Goal: Information Seeking & Learning: Learn about a topic

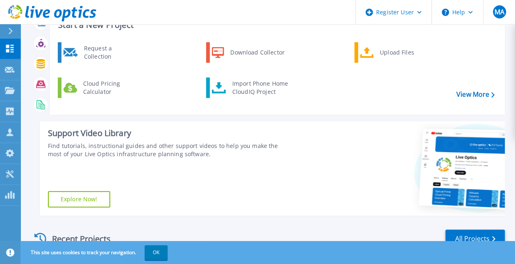
scroll to position [32, 0]
click at [10, 32] on icon at bounding box center [11, 31] width 4 height 7
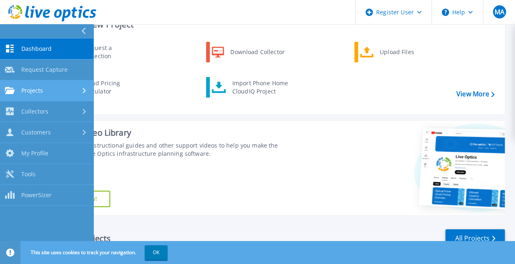
click at [66, 85] on link "Projects Projects" at bounding box center [46, 90] width 93 height 21
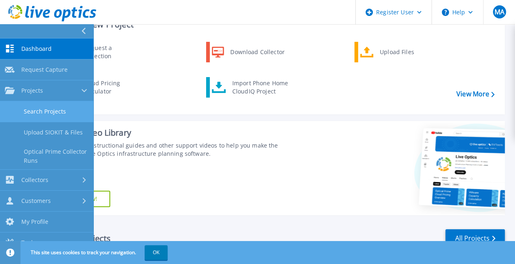
click at [71, 111] on link "Search Projects" at bounding box center [46, 111] width 93 height 21
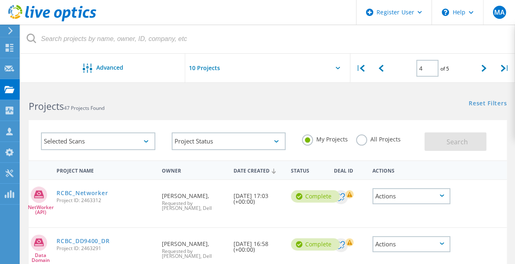
click at [361, 142] on label "All Projects" at bounding box center [378, 138] width 45 height 8
click at [0, 0] on input "All Projects" at bounding box center [0, 0] width 0 height 0
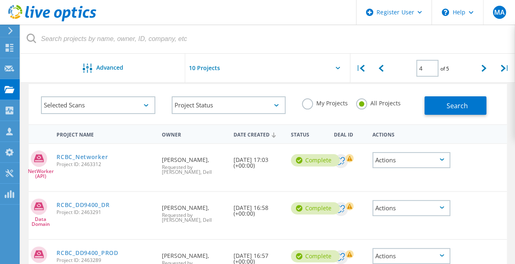
scroll to position [26, 0]
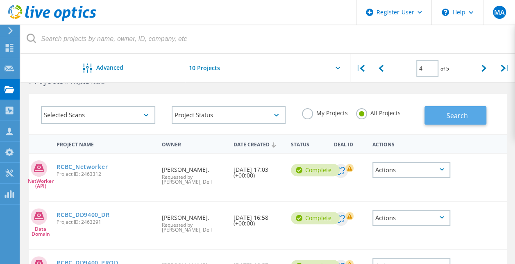
click at [438, 121] on button "Search" at bounding box center [455, 115] width 62 height 18
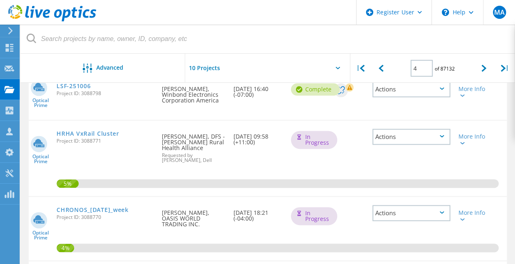
scroll to position [449, 0]
click at [488, 70] on div at bounding box center [483, 68] width 20 height 29
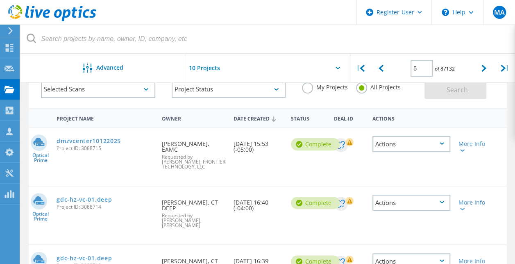
scroll to position [54, 0]
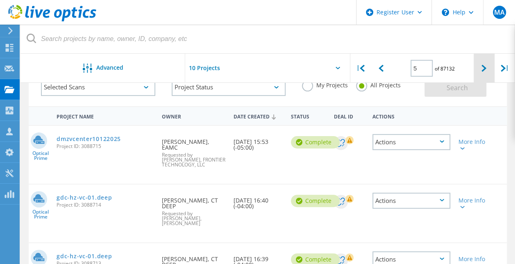
click at [479, 75] on div at bounding box center [483, 68] width 20 height 29
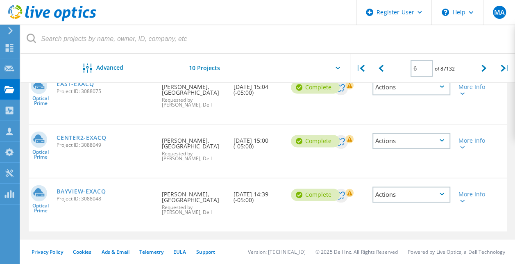
scroll to position [512, 0]
click at [484, 73] on div at bounding box center [483, 68] width 20 height 29
type input "7"
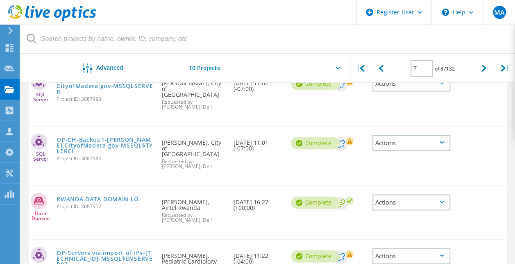
scroll to position [478, 0]
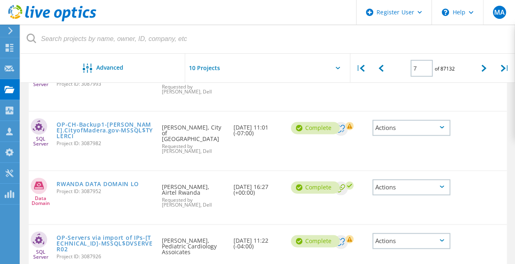
click at [338, 70] on div at bounding box center [267, 71] width 165 height 34
click at [336, 68] on icon at bounding box center [337, 68] width 5 height 2
click at [210, 70] on input "text" at bounding box center [226, 68] width 82 height 29
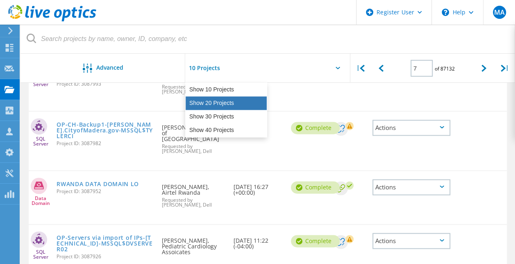
click at [226, 106] on div "Show 20 Projects" at bounding box center [225, 103] width 81 height 14
type input "Show 20 Projects"
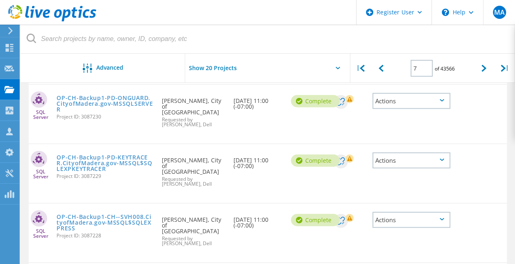
scroll to position [955, 0]
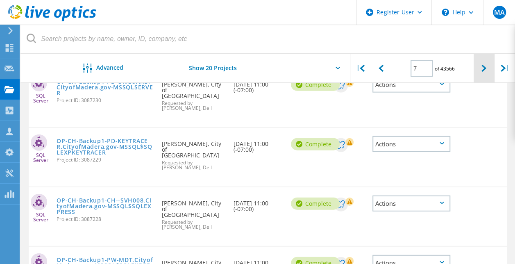
click at [481, 71] on icon at bounding box center [483, 68] width 5 height 7
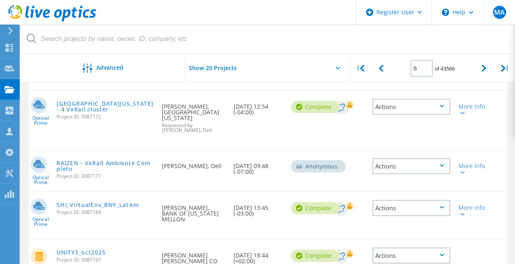
scroll to position [1103, 0]
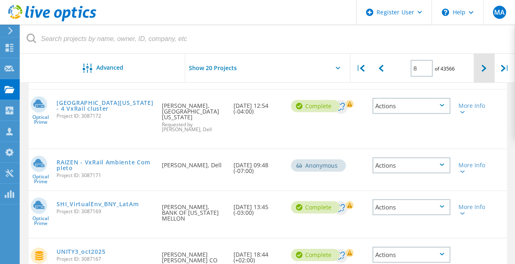
click at [479, 70] on div at bounding box center [483, 68] width 20 height 29
type input "9"
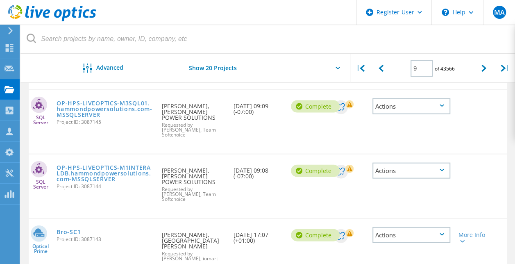
scroll to position [935, 0]
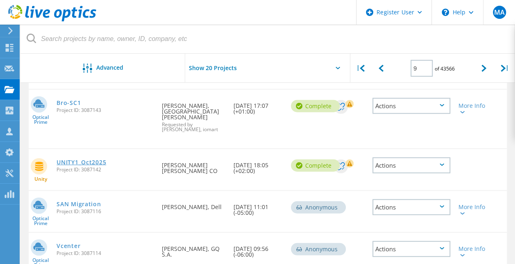
click at [93, 159] on link "UNITY1_Oct2025" at bounding box center [81, 162] width 50 height 6
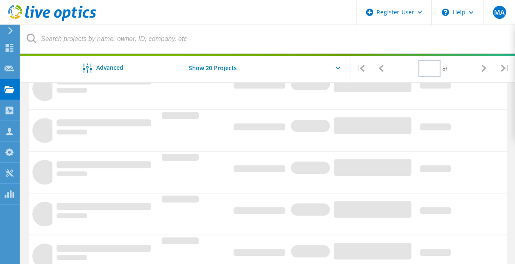
type input "1"
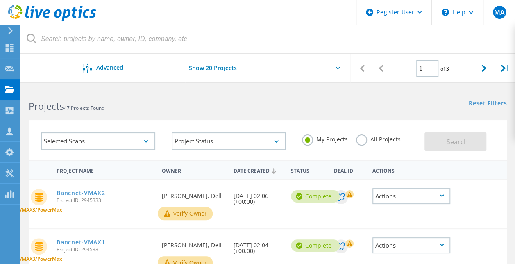
click at [309, 138] on label "My Projects" at bounding box center [325, 138] width 46 height 8
click at [0, 0] on input "My Projects" at bounding box center [0, 0] width 0 height 0
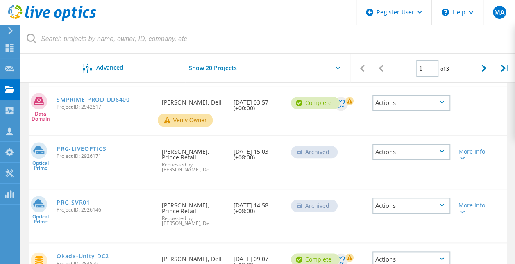
scroll to position [340, 0]
click at [80, 148] on link "PRG-LIVEOPTICS" at bounding box center [81, 148] width 50 height 6
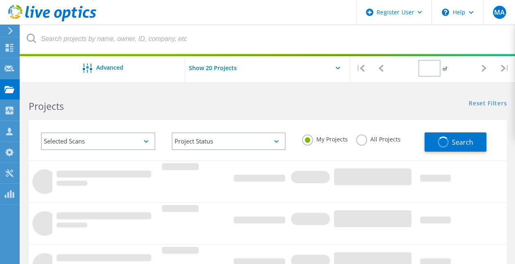
type input "1"
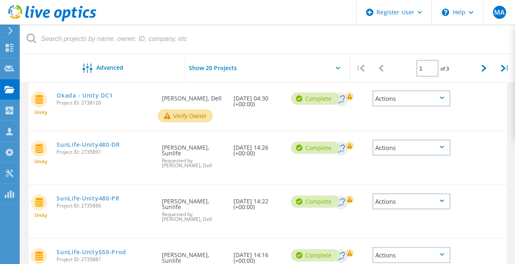
scroll to position [792, 0]
click at [95, 196] on link "SunLife-Unity480-PR" at bounding box center [87, 199] width 63 height 6
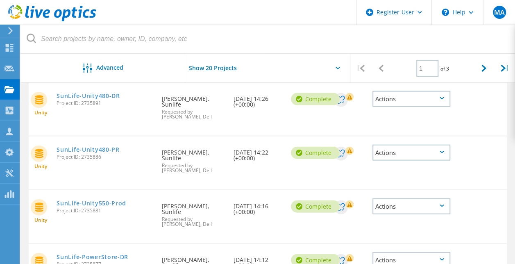
scroll to position [932, 0]
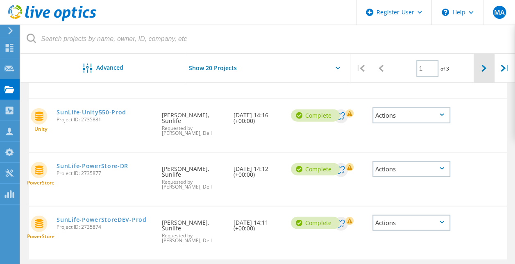
click at [481, 77] on div at bounding box center [483, 68] width 20 height 29
type input "2"
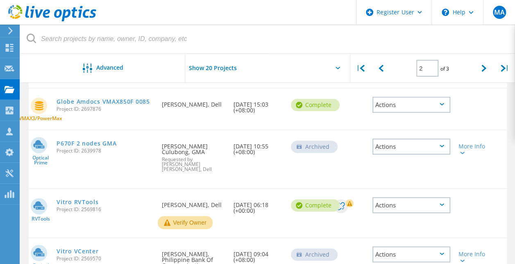
scroll to position [147, 0]
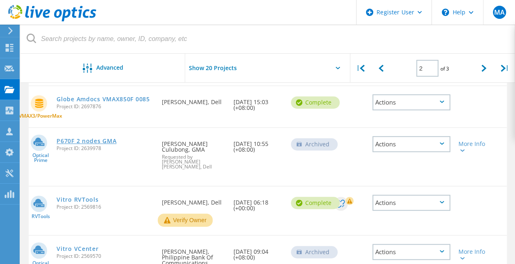
click at [94, 138] on link "P670F 2 nodes GMA" at bounding box center [86, 141] width 60 height 6
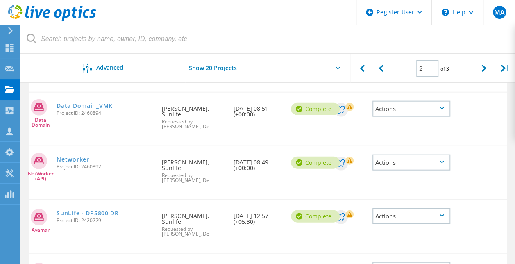
scroll to position [941, 0]
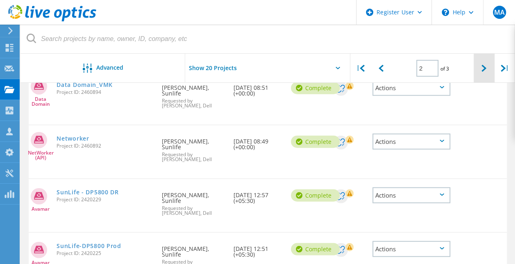
click at [475, 70] on div at bounding box center [483, 68] width 20 height 29
type input "3"
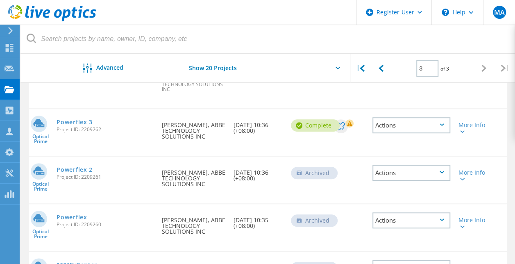
scroll to position [240, 0]
click at [70, 120] on link "Powerflex 3" at bounding box center [74, 123] width 36 height 6
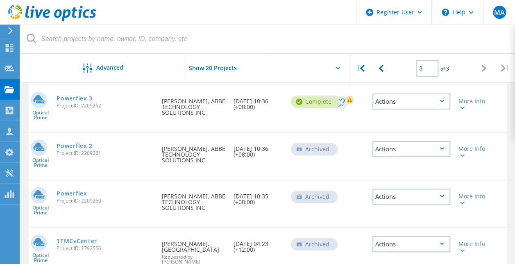
scroll to position [261, 0]
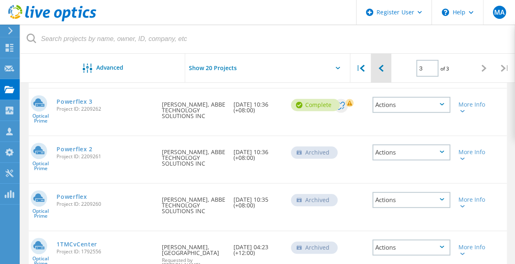
click at [386, 73] on div at bounding box center [380, 68] width 20 height 29
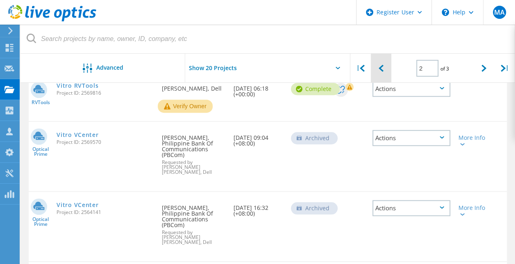
click at [382, 70] on icon at bounding box center [380, 68] width 5 height 7
type input "1"
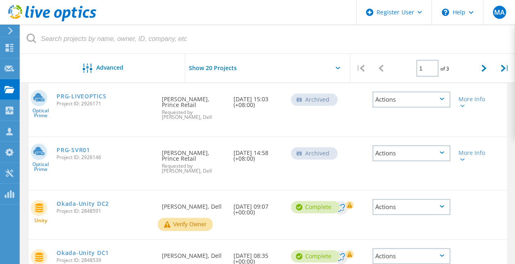
scroll to position [403, 0]
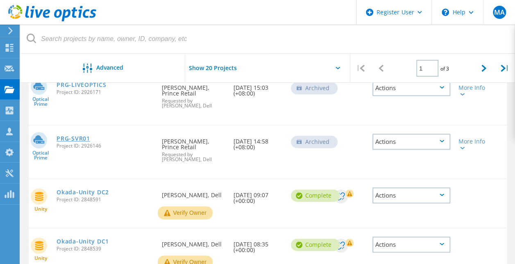
click at [69, 140] on link "PRG-SVR01" at bounding box center [72, 138] width 33 height 6
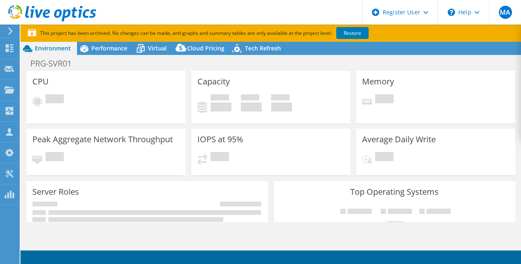
select select "USD"
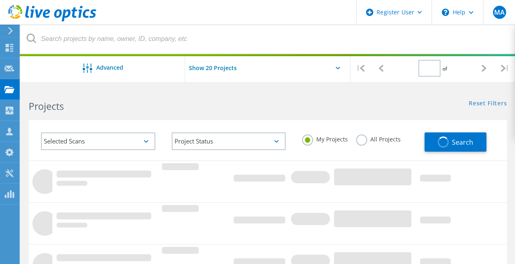
type input "1"
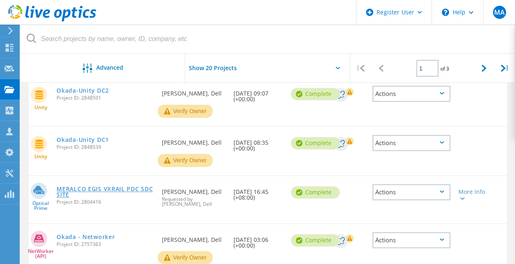
scroll to position [514, 0]
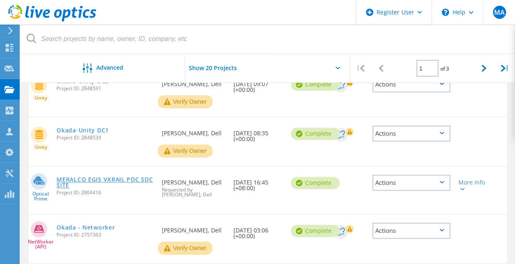
click at [103, 182] on link "MERALCO EGIS VXRAIL PDC SDC SITE" at bounding box center [104, 181] width 97 height 11
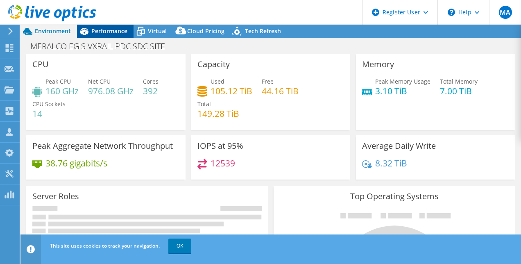
select select "USD"
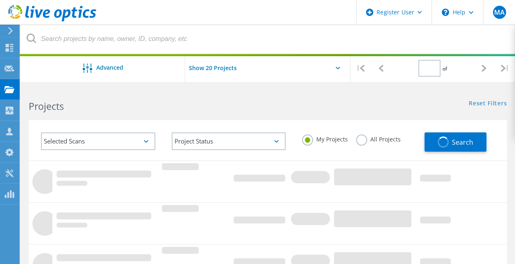
scroll to position [347, 0]
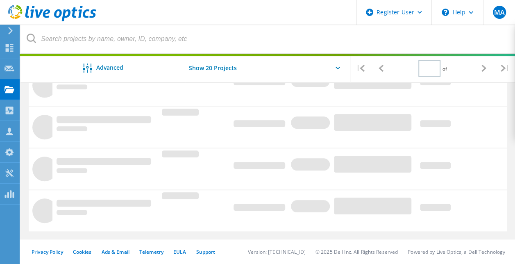
type input "1"
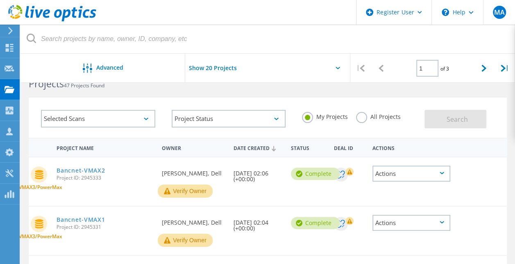
scroll to position [5, 0]
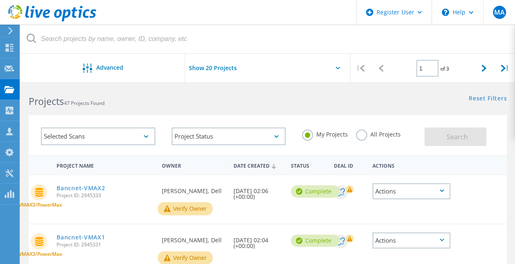
drag, startPoint x: 372, startPoint y: 125, endPoint x: 362, endPoint y: 135, distance: 14.2
click at [362, 135] on label "All Projects" at bounding box center [378, 133] width 45 height 8
click at [0, 0] on input "All Projects" at bounding box center [0, 0] width 0 height 0
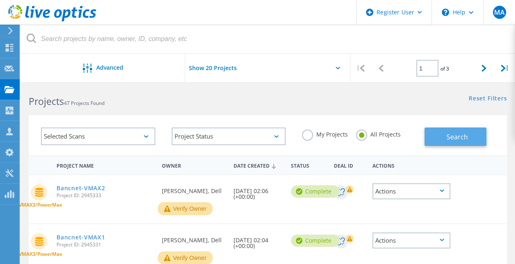
click at [436, 132] on button "Search" at bounding box center [455, 136] width 62 height 18
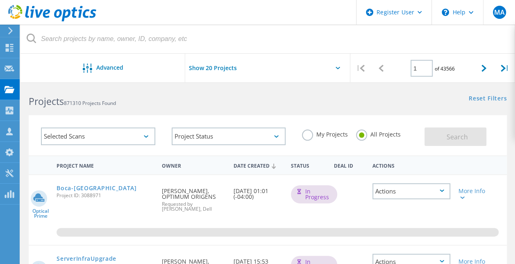
click at [271, 107] on div "Selected Scans Project Status In Progress Complete Published Anonymous Archived…" at bounding box center [267, 130] width 494 height 50
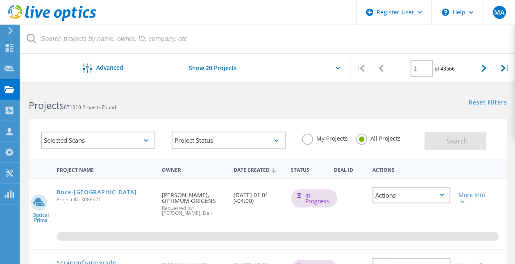
scroll to position [0, 0]
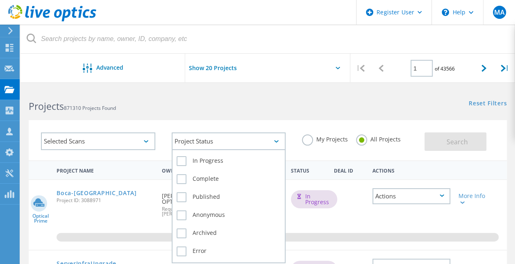
click at [200, 147] on div "Project Status" at bounding box center [229, 141] width 114 height 18
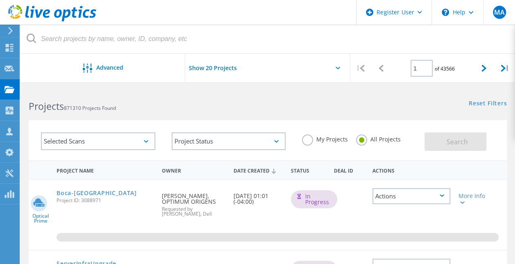
click at [136, 141] on div "Selected Scans" at bounding box center [98, 141] width 114 height 18
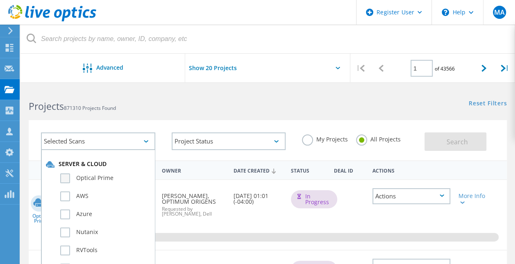
click at [65, 178] on label "Optical Prime" at bounding box center [105, 178] width 90 height 10
click at [0, 0] on input "Optical Prime" at bounding box center [0, 0] width 0 height 0
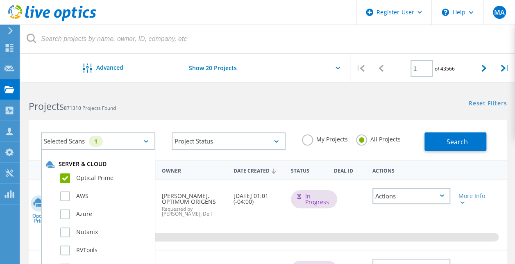
click at [216, 99] on h2 "Projects 871310 Projects Found" at bounding box center [144, 106] width 230 height 14
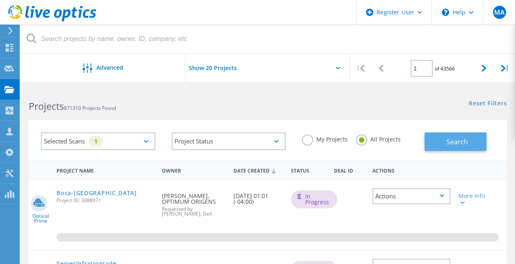
click at [449, 133] on button "Search" at bounding box center [455, 141] width 62 height 18
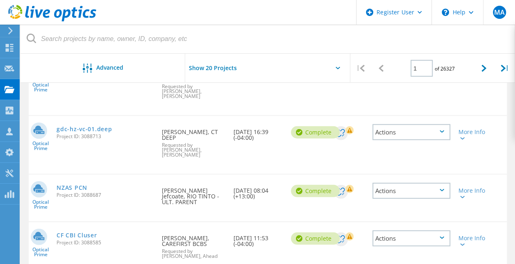
scroll to position [1025, 0]
click at [93, 232] on link "CF CBI Cluser" at bounding box center [76, 235] width 40 height 6
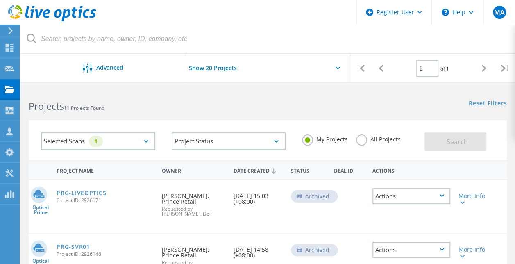
click at [359, 145] on div "All Projects" at bounding box center [378, 140] width 45 height 12
click at [360, 141] on label "All Projects" at bounding box center [378, 138] width 45 height 8
click at [0, 0] on input "All Projects" at bounding box center [0, 0] width 0 height 0
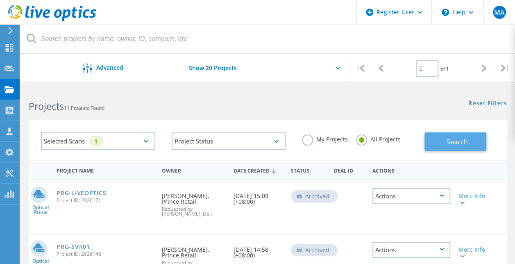
click at [443, 140] on button "Search" at bounding box center [455, 141] width 62 height 18
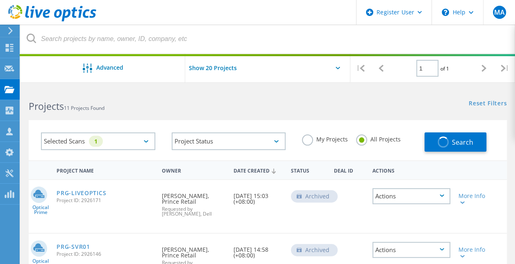
click at [176, 100] on h2 "Projects 11 Projects Found" at bounding box center [144, 106] width 230 height 14
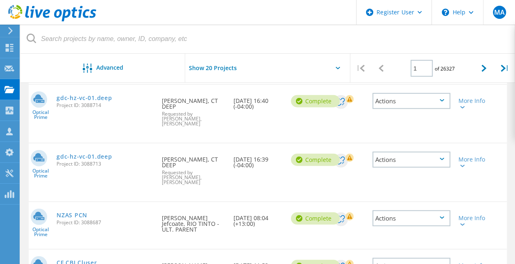
scroll to position [996, 0]
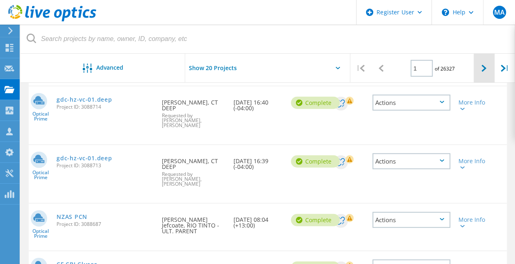
click at [481, 68] on icon at bounding box center [483, 68] width 5 height 7
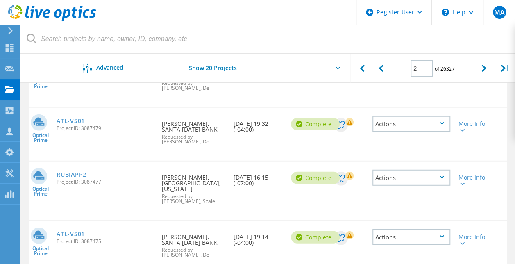
scroll to position [1083, 0]
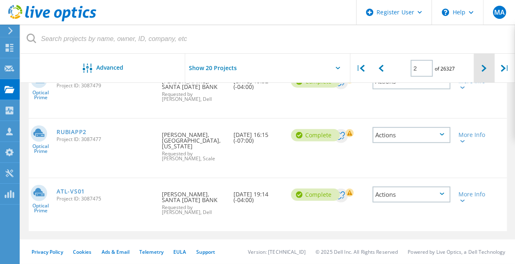
click at [474, 73] on div at bounding box center [483, 68] width 20 height 29
type input "3"
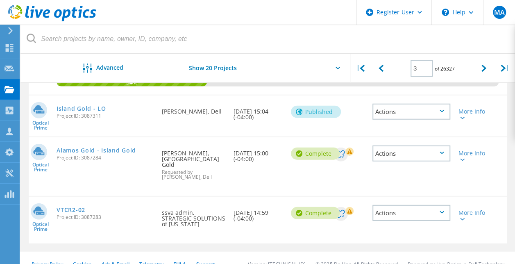
scroll to position [996, 0]
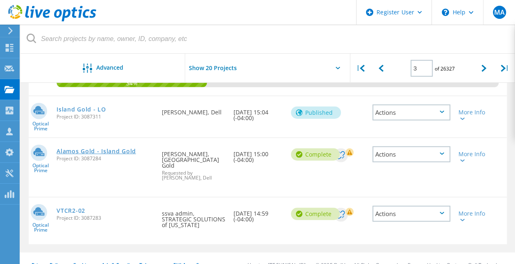
click at [108, 154] on link "Alamos Gold - Island Gold" at bounding box center [95, 151] width 79 height 6
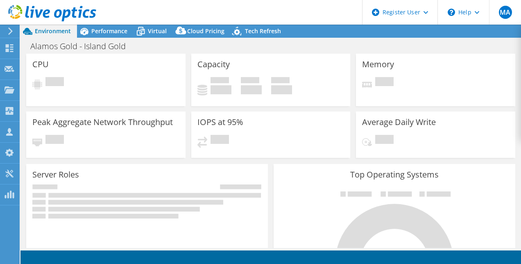
select select "USD"
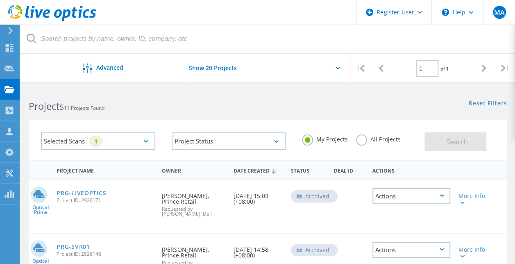
click at [305, 139] on label "My Projects" at bounding box center [325, 138] width 46 height 8
click at [0, 0] on input "My Projects" at bounding box center [0, 0] width 0 height 0
click at [362, 139] on label "All Projects" at bounding box center [378, 138] width 45 height 8
click at [0, 0] on input "All Projects" at bounding box center [0, 0] width 0 height 0
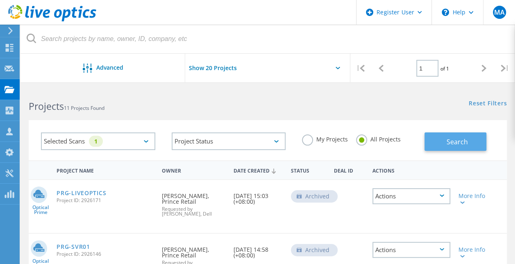
click at [438, 149] on button "Search" at bounding box center [455, 141] width 62 height 18
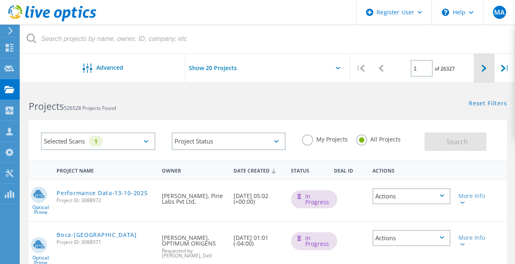
click at [480, 68] on div at bounding box center [483, 68] width 20 height 29
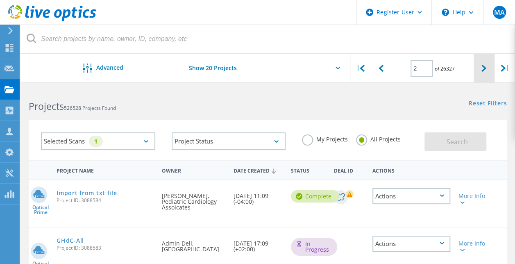
click at [480, 68] on div at bounding box center [483, 68] width 20 height 29
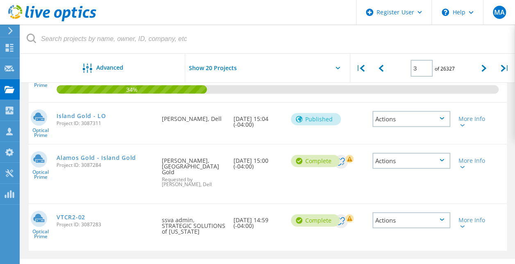
scroll to position [988, 0]
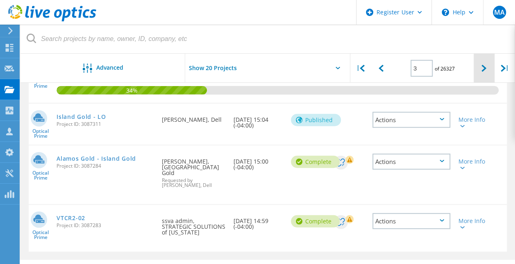
click at [483, 65] on icon at bounding box center [483, 68] width 5 height 7
type input "4"
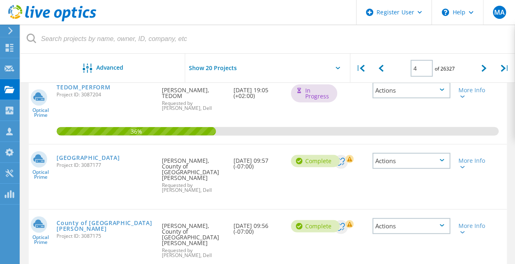
scroll to position [977, 0]
click at [86, 155] on link "[GEOGRAPHIC_DATA]" at bounding box center [87, 158] width 63 height 6
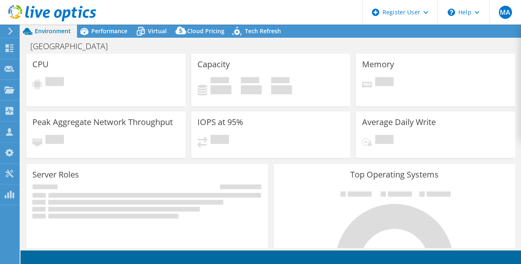
select select "USD"
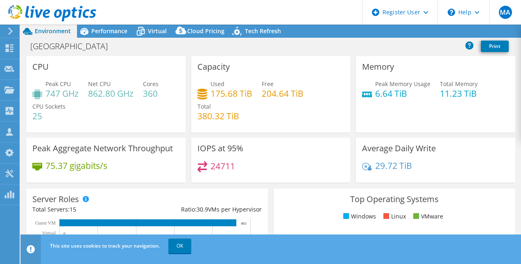
click at [124, 120] on div "Peak CPU 747 GHz Net CPU 862.80 GHz Cores 360 CPU Sockets 25" at bounding box center [105, 103] width 147 height 49
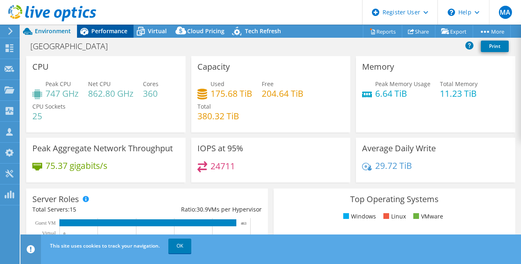
click at [108, 29] on span "Performance" at bounding box center [109, 31] width 36 height 8
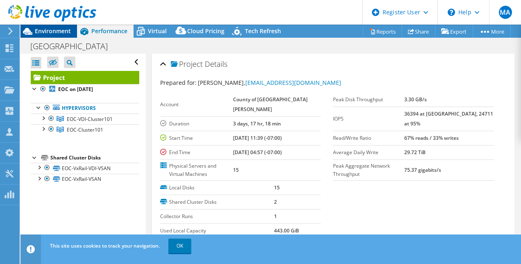
click at [59, 31] on span "Environment" at bounding box center [53, 31] width 36 height 8
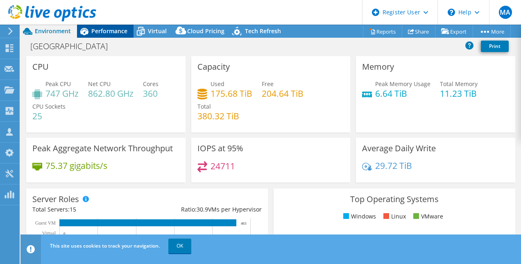
click at [107, 26] on div "Performance" at bounding box center [105, 31] width 56 height 13
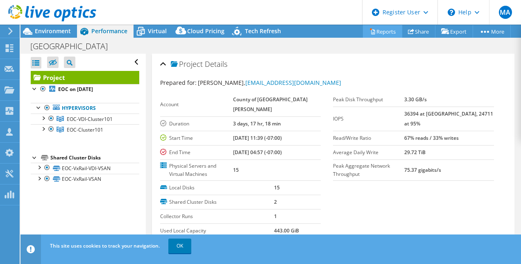
click at [372, 36] on link "Reports" at bounding box center [382, 31] width 39 height 13
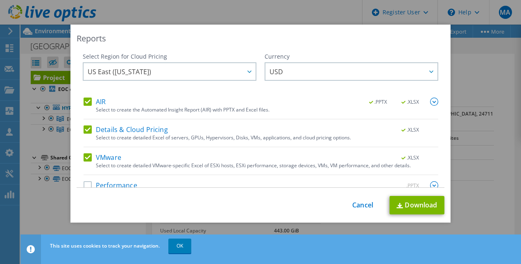
click at [85, 182] on label "Performance" at bounding box center [111, 185] width 54 height 8
click at [0, 0] on input "Performance" at bounding box center [0, 0] width 0 height 0
click at [400, 202] on link "Download" at bounding box center [416, 205] width 55 height 18
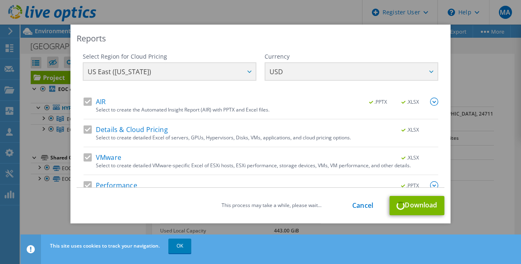
click at [271, 10] on div "Reports Select Region for Cloud Pricing Asia Pacific (Hong Kong) Asia Pacific (…" at bounding box center [260, 132] width 521 height 264
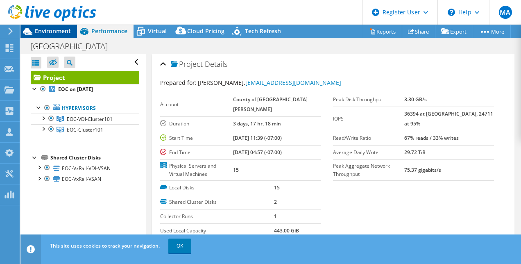
click at [54, 33] on span "Environment" at bounding box center [53, 31] width 36 height 8
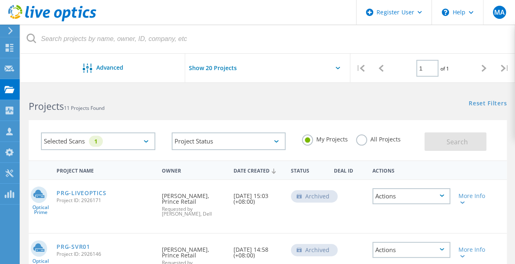
click at [275, 93] on div "Reset Filters Show Filters" at bounding box center [390, 95] width 247 height 15
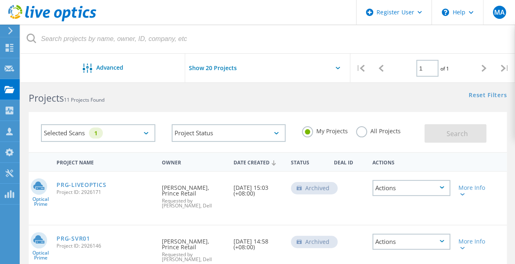
scroll to position [7, 0]
click at [361, 129] on label "All Projects" at bounding box center [378, 131] width 45 height 8
click at [0, 0] on input "All Projects" at bounding box center [0, 0] width 0 height 0
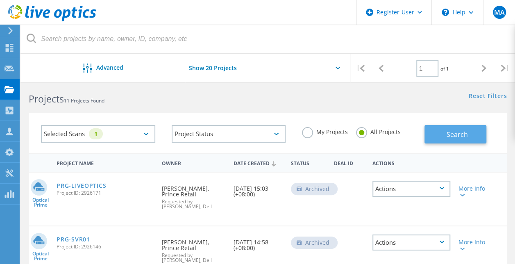
click at [449, 138] on button "Search" at bounding box center [455, 134] width 62 height 18
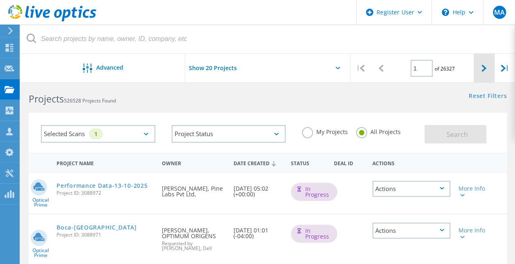
click at [481, 69] on icon at bounding box center [483, 68] width 5 height 7
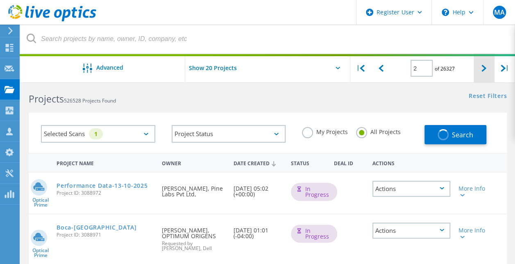
click at [481, 69] on icon at bounding box center [483, 68] width 5 height 7
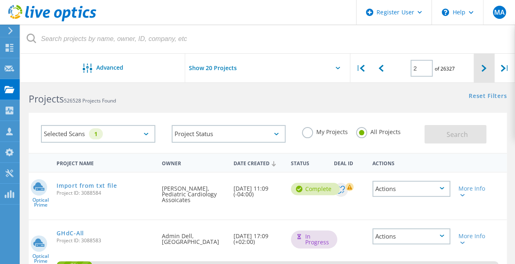
click at [481, 69] on icon at bounding box center [483, 68] width 5 height 7
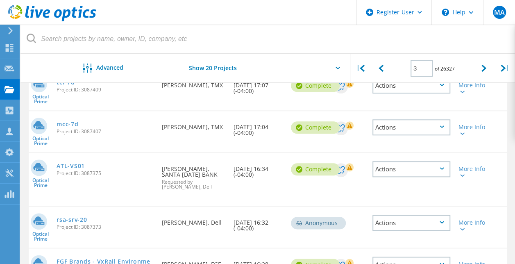
scroll to position [359, 0]
click at [478, 62] on div at bounding box center [483, 68] width 20 height 29
type input "4"
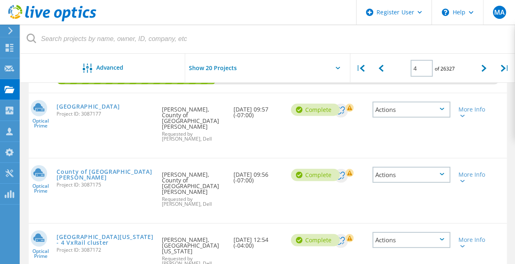
scroll to position [1027, 0]
click at [103, 234] on link "[GEOGRAPHIC_DATA][US_STATE] - 4 VxRail cluster" at bounding box center [104, 239] width 97 height 11
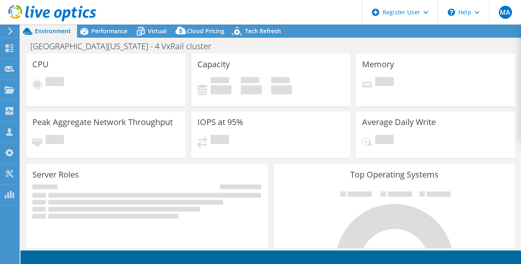
select select "USD"
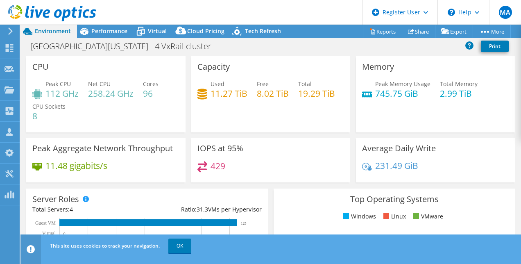
click at [114, 132] on div "CPU Peak CPU 112 GHz Net CPU 258.24 GHz Cores 96 CPU Sockets 8" at bounding box center [105, 94] width 159 height 76
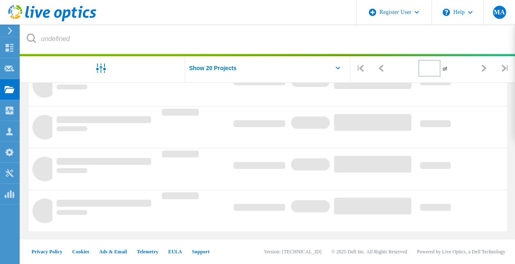
type input "1"
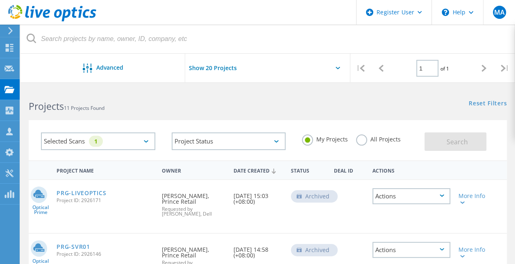
click at [305, 139] on label "My Projects" at bounding box center [325, 138] width 46 height 8
click at [0, 0] on input "My Projects" at bounding box center [0, 0] width 0 height 0
click at [364, 139] on label "All Projects" at bounding box center [378, 138] width 45 height 8
click at [0, 0] on input "All Projects" at bounding box center [0, 0] width 0 height 0
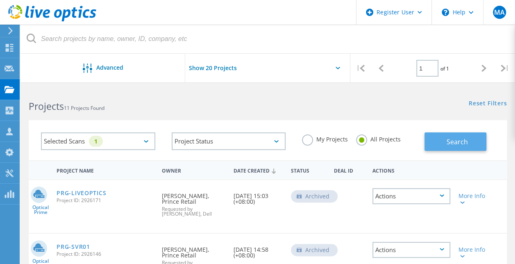
click at [440, 141] on button "Search" at bounding box center [455, 141] width 62 height 18
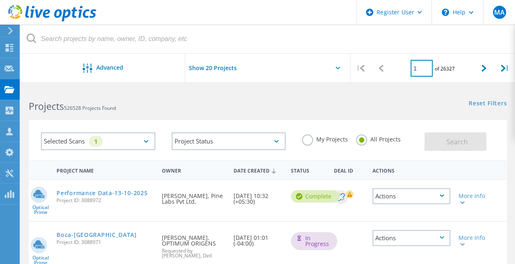
click at [423, 66] on input "1" at bounding box center [421, 68] width 22 height 17
type input "4"
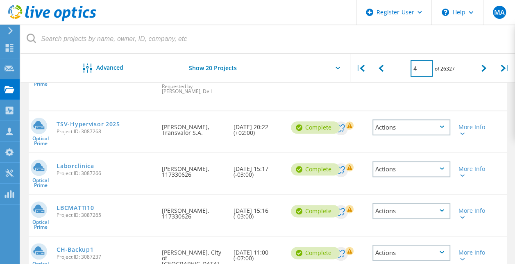
scroll to position [371, 0]
click at [462, 173] on div at bounding box center [461, 175] width 6 height 5
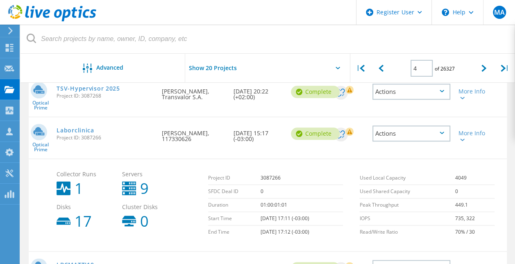
scroll to position [407, 0]
click at [81, 127] on link "Laborclinica" at bounding box center [74, 130] width 37 height 6
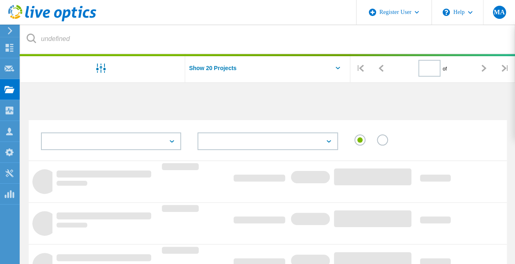
type input "1"
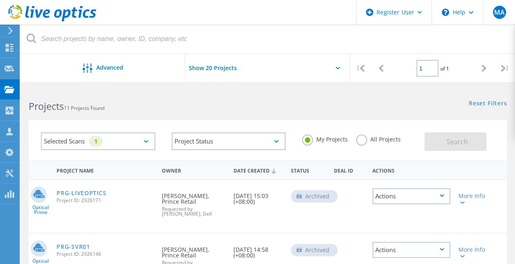
click at [308, 141] on label "My Projects" at bounding box center [325, 138] width 46 height 8
click at [0, 0] on input "My Projects" at bounding box center [0, 0] width 0 height 0
click at [361, 140] on label "All Projects" at bounding box center [378, 138] width 45 height 8
click at [0, 0] on input "All Projects" at bounding box center [0, 0] width 0 height 0
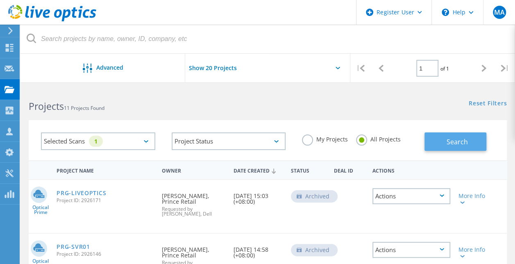
click at [438, 140] on button "Search" at bounding box center [455, 141] width 62 height 18
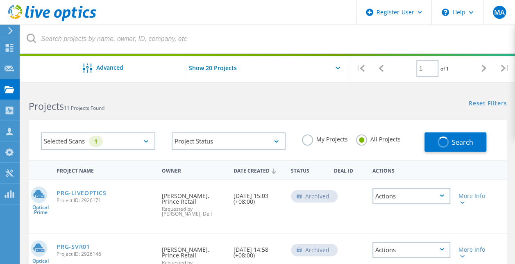
click at [361, 93] on div "Reset Filters Show Filters" at bounding box center [390, 95] width 247 height 15
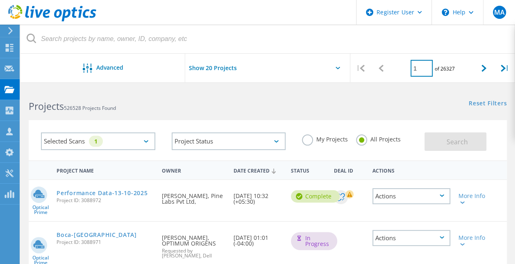
click at [418, 66] on input "1" at bounding box center [421, 68] width 22 height 17
type input "5"
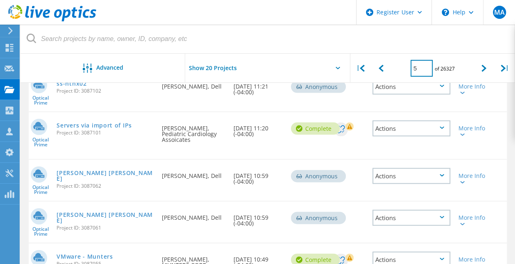
scroll to position [866, 0]
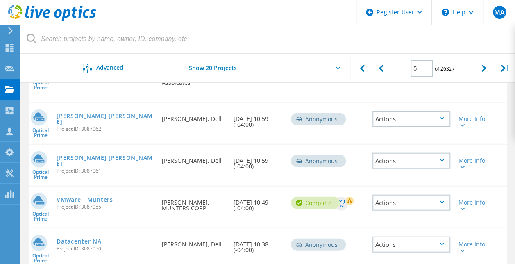
scroll to position [868, 0]
click at [247, 228] on div "Date Created 10/10/2025, 10:38 (-04:00)" at bounding box center [257, 244] width 57 height 33
drag, startPoint x: 247, startPoint y: 206, endPoint x: 260, endPoint y: 230, distance: 27.0
click at [260, 230] on div "Optical Prime Datacenter NA Project ID: 3087050 Requested By Yagnesh Patel, Del…" at bounding box center [268, 248] width 478 height 41
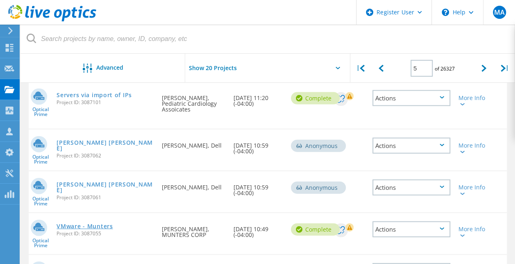
scroll to position [840, 0]
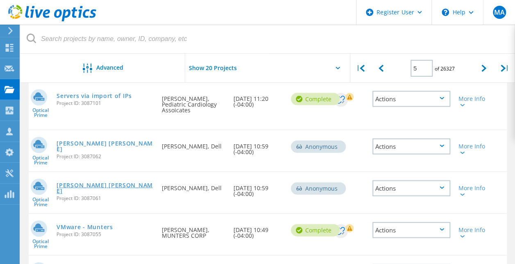
click at [88, 182] on link "Ronco Lancaster" at bounding box center [104, 187] width 97 height 11
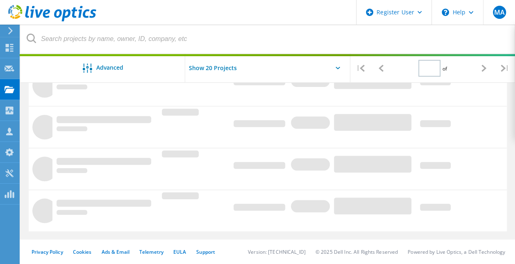
type input "1"
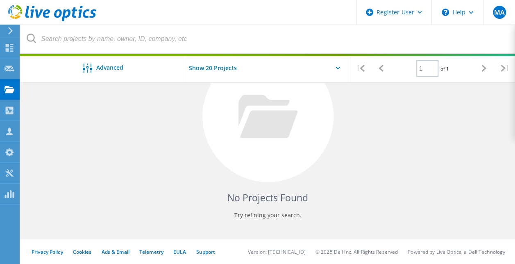
scroll to position [347, 0]
